Goal: Transaction & Acquisition: Book appointment/travel/reservation

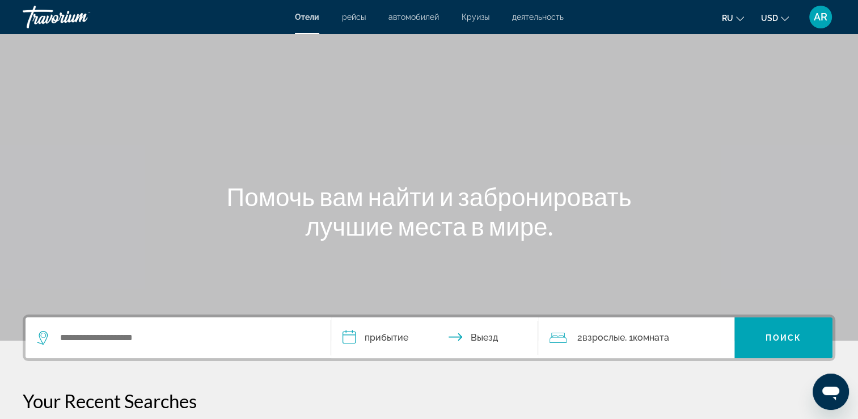
click at [827, 20] on span "AR" at bounding box center [821, 16] width 14 height 11
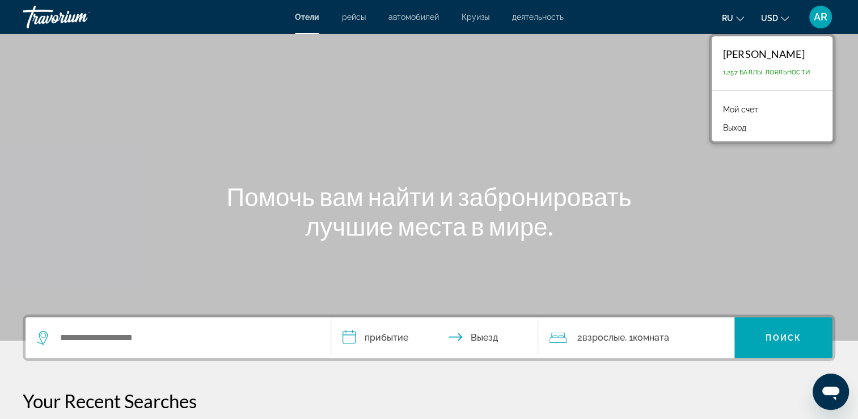
click at [761, 111] on link "Мой счет" at bounding box center [741, 109] width 47 height 15
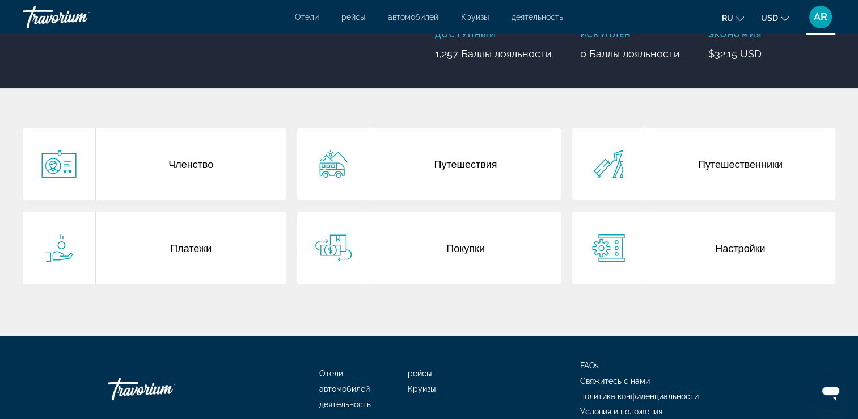
scroll to position [166, 0]
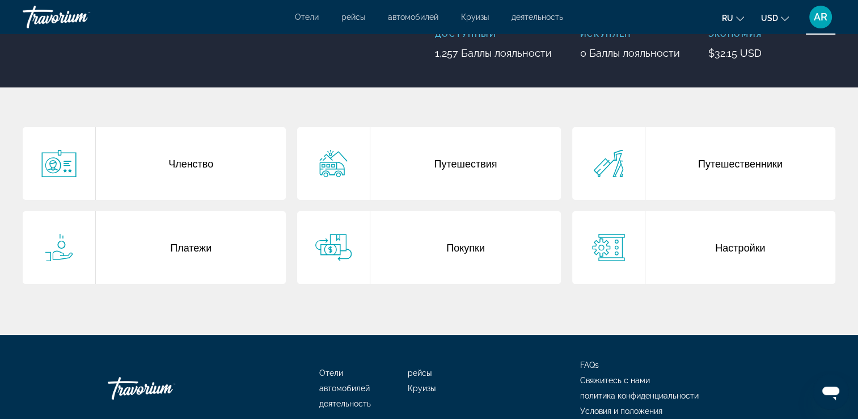
click at [387, 248] on div "Покупки" at bounding box center [465, 247] width 190 height 73
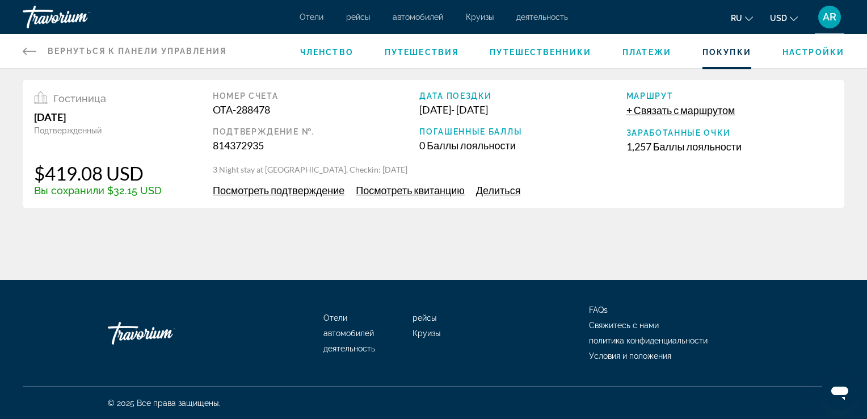
click at [325, 189] on span "Посмотреть подтверждение" at bounding box center [279, 190] width 132 height 12
click at [27, 49] on icon "Main content" at bounding box center [30, 51] width 14 height 14
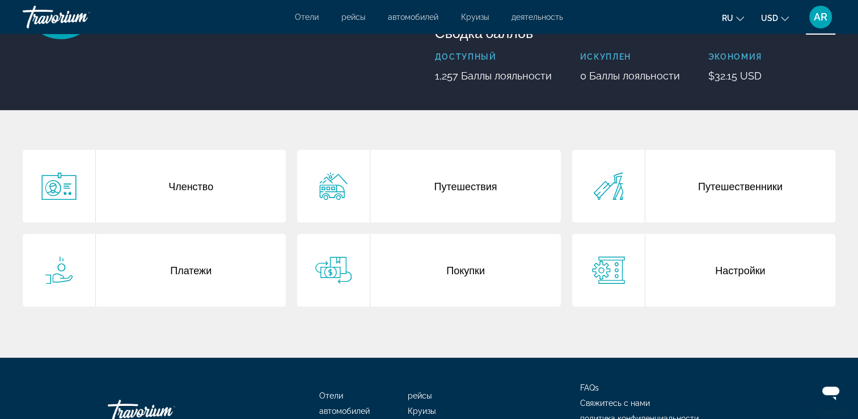
scroll to position [142, 0]
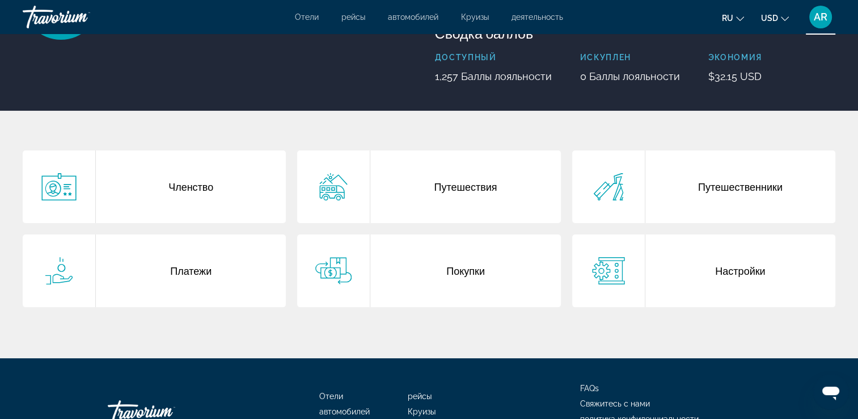
click at [466, 187] on div "Путешествия" at bounding box center [465, 186] width 190 height 73
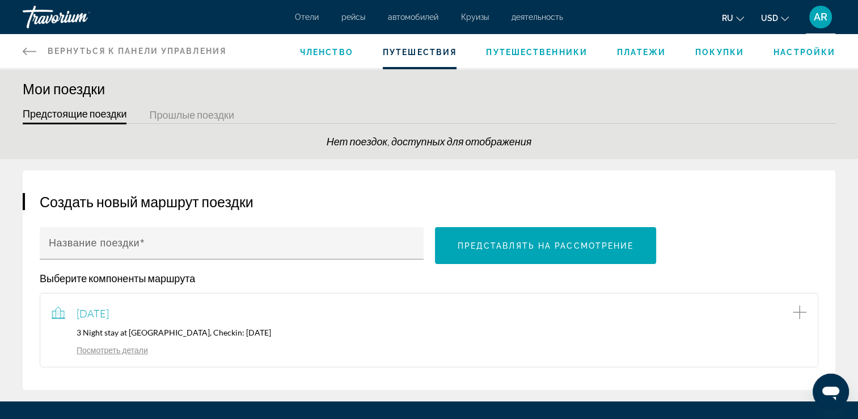
click at [28, 47] on icon "Main content" at bounding box center [30, 51] width 14 height 14
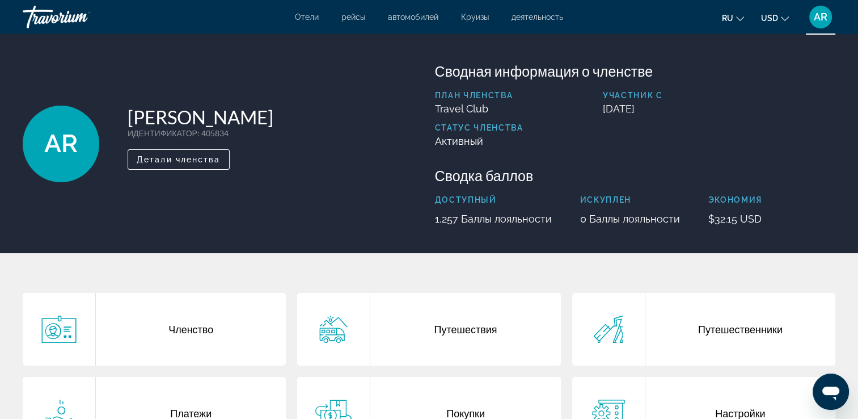
click at [537, 20] on span "деятельность" at bounding box center [538, 16] width 52 height 9
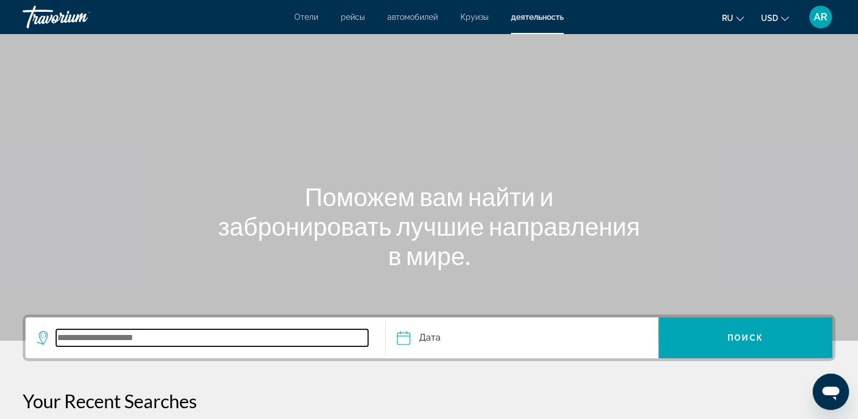
click at [157, 340] on input "Search widget" at bounding box center [212, 337] width 312 height 17
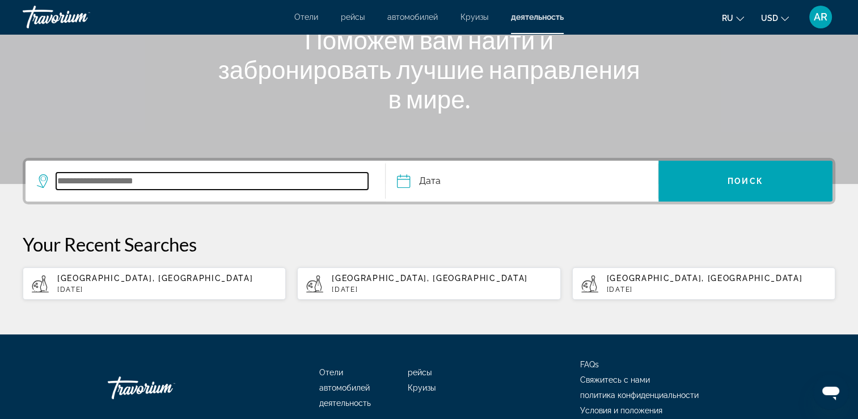
scroll to position [210, 0]
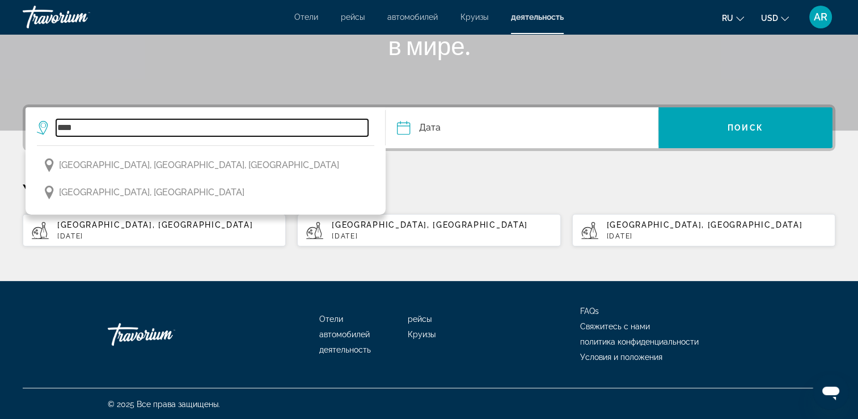
type input "****"
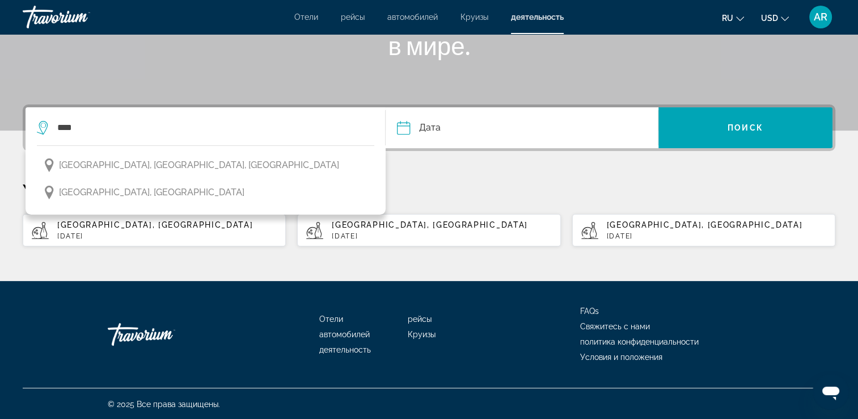
click at [474, 130] on input "Date" at bounding box center [461, 129] width 135 height 44
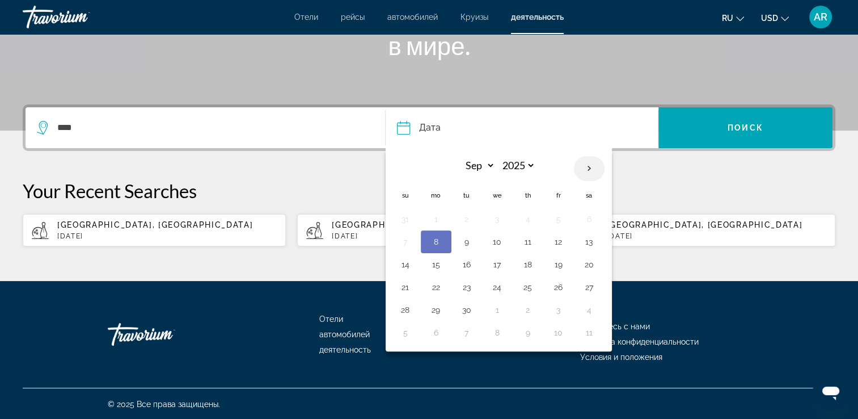
click at [589, 166] on th "Next month" at bounding box center [589, 168] width 31 height 25
select select "*"
click at [557, 264] on button "17" at bounding box center [559, 264] width 18 height 16
type input "**********"
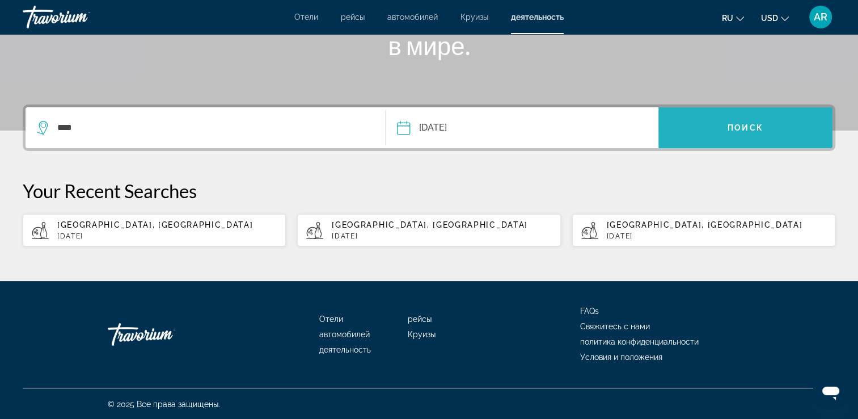
click at [753, 129] on span "Поиск" at bounding box center [746, 127] width 36 height 9
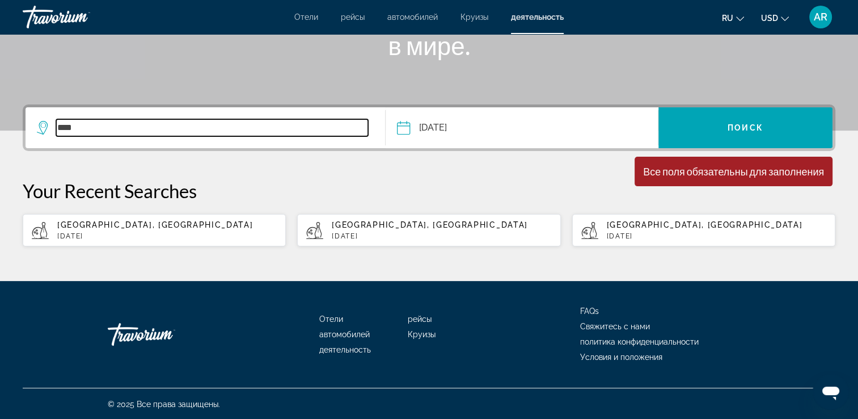
click at [288, 133] on input "****" at bounding box center [212, 127] width 312 height 17
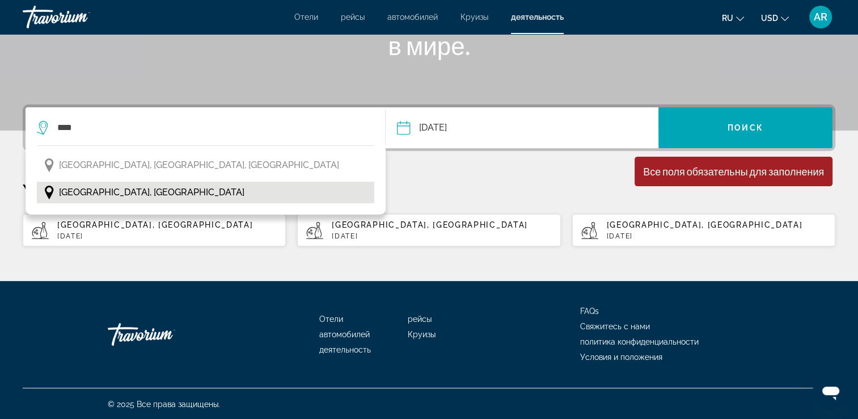
click at [255, 187] on button "[GEOGRAPHIC_DATA], [GEOGRAPHIC_DATA]" at bounding box center [206, 193] width 338 height 22
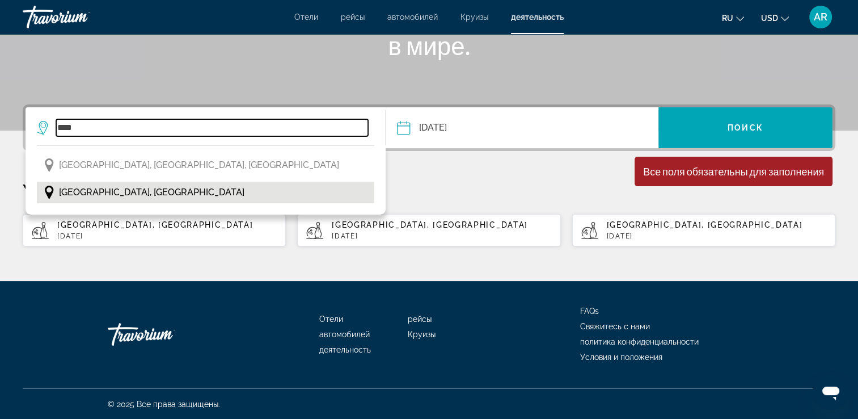
type input "**********"
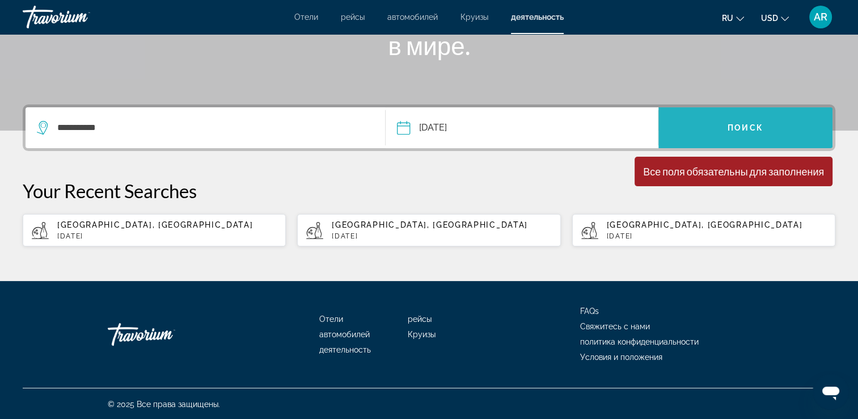
click at [731, 142] on span "Search widget" at bounding box center [746, 127] width 174 height 41
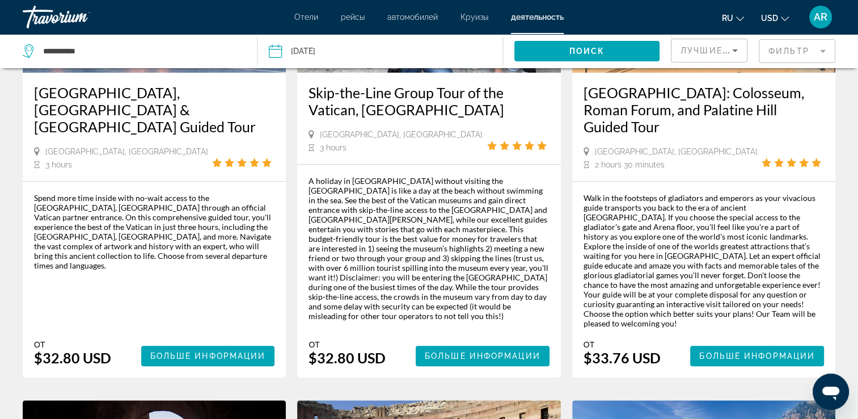
scroll to position [216, 0]
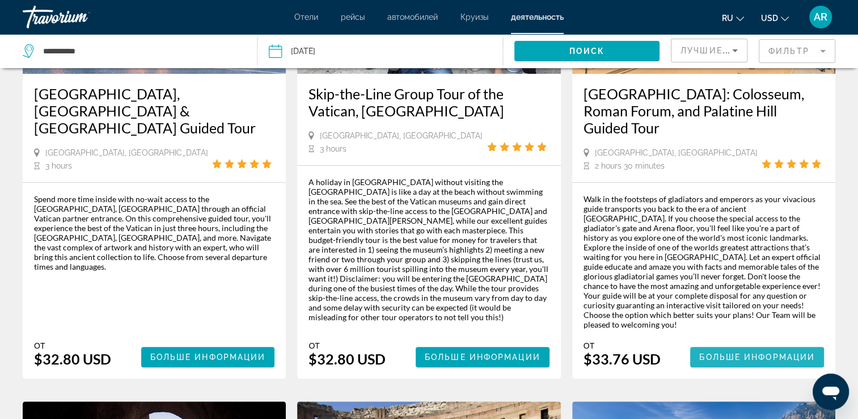
click at [741, 362] on span "Main content" at bounding box center [757, 356] width 134 height 27
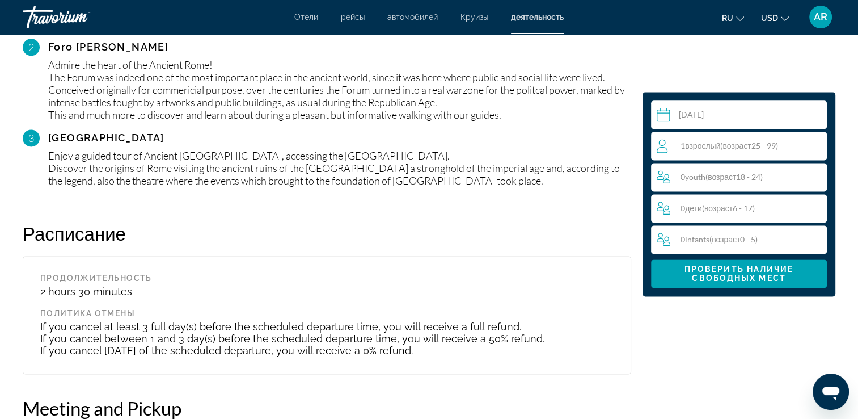
scroll to position [1493, 0]
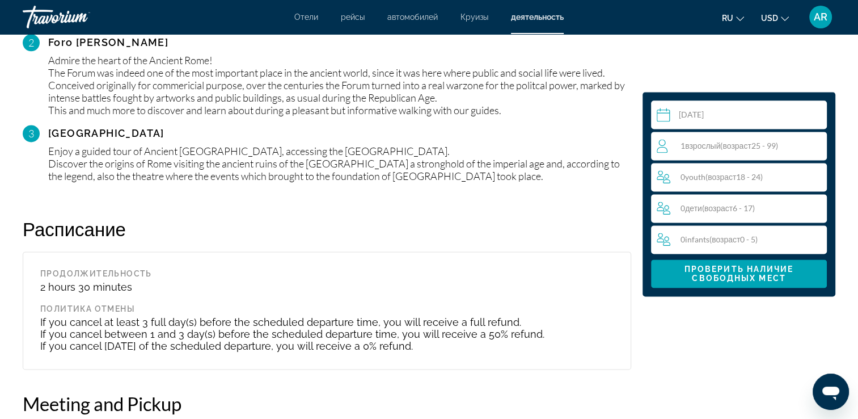
click at [757, 145] on span "( возраст 25 - 99)" at bounding box center [749, 146] width 57 height 10
click at [814, 146] on icon "Increment adults" at bounding box center [816, 145] width 10 height 14
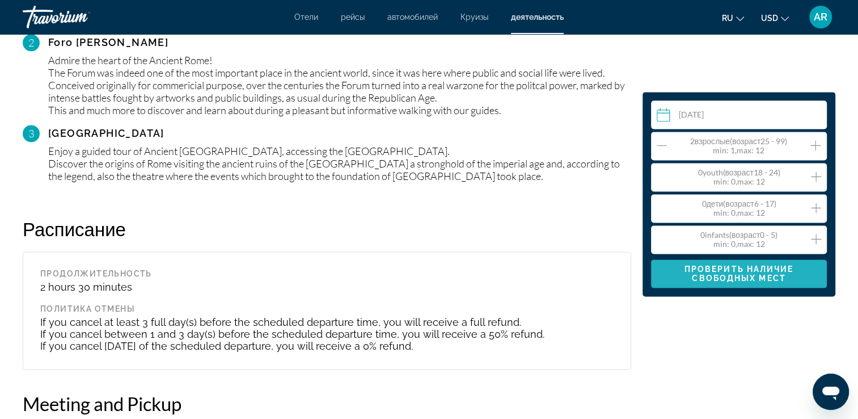
click at [753, 276] on span "Проверить наличие свободных мест" at bounding box center [739, 273] width 109 height 18
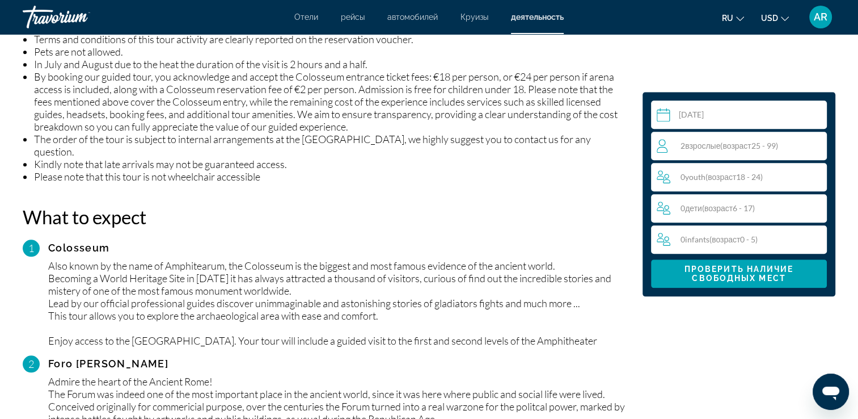
scroll to position [1172, 0]
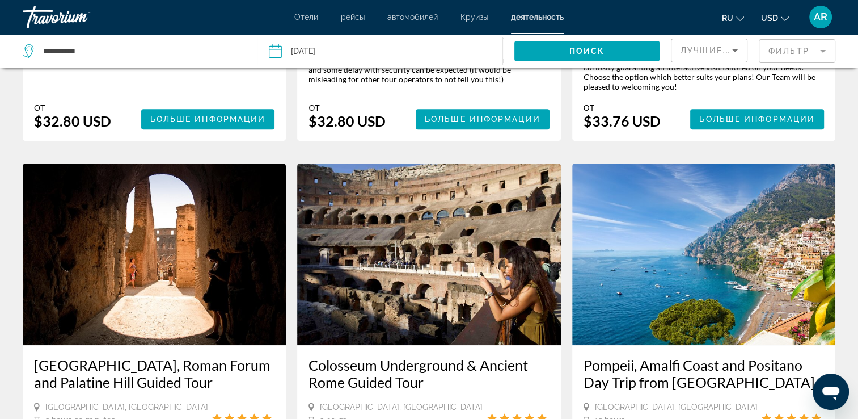
scroll to position [454, 0]
